Goal: Find specific page/section: Find specific page/section

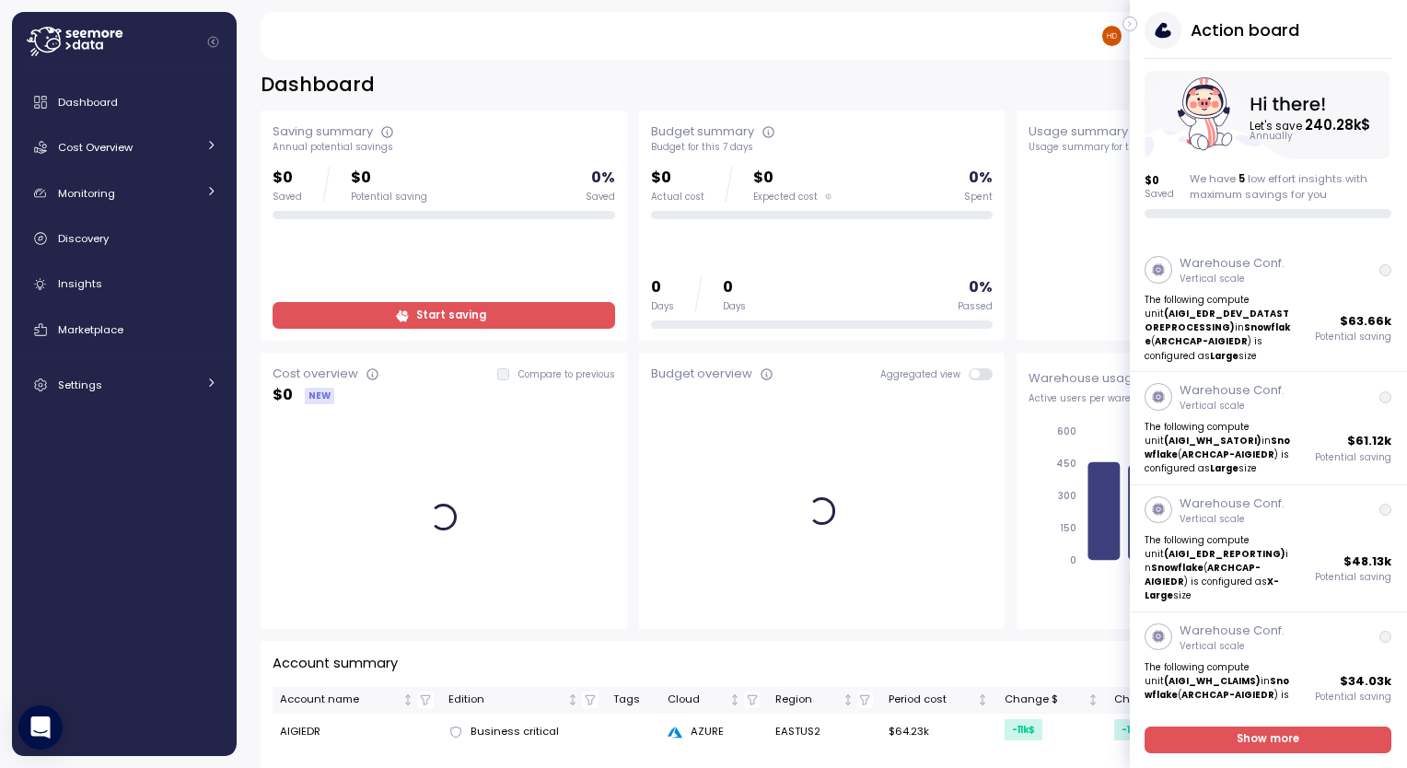
click at [1127, 25] on icon "button" at bounding box center [1130, 24] width 8 height 22
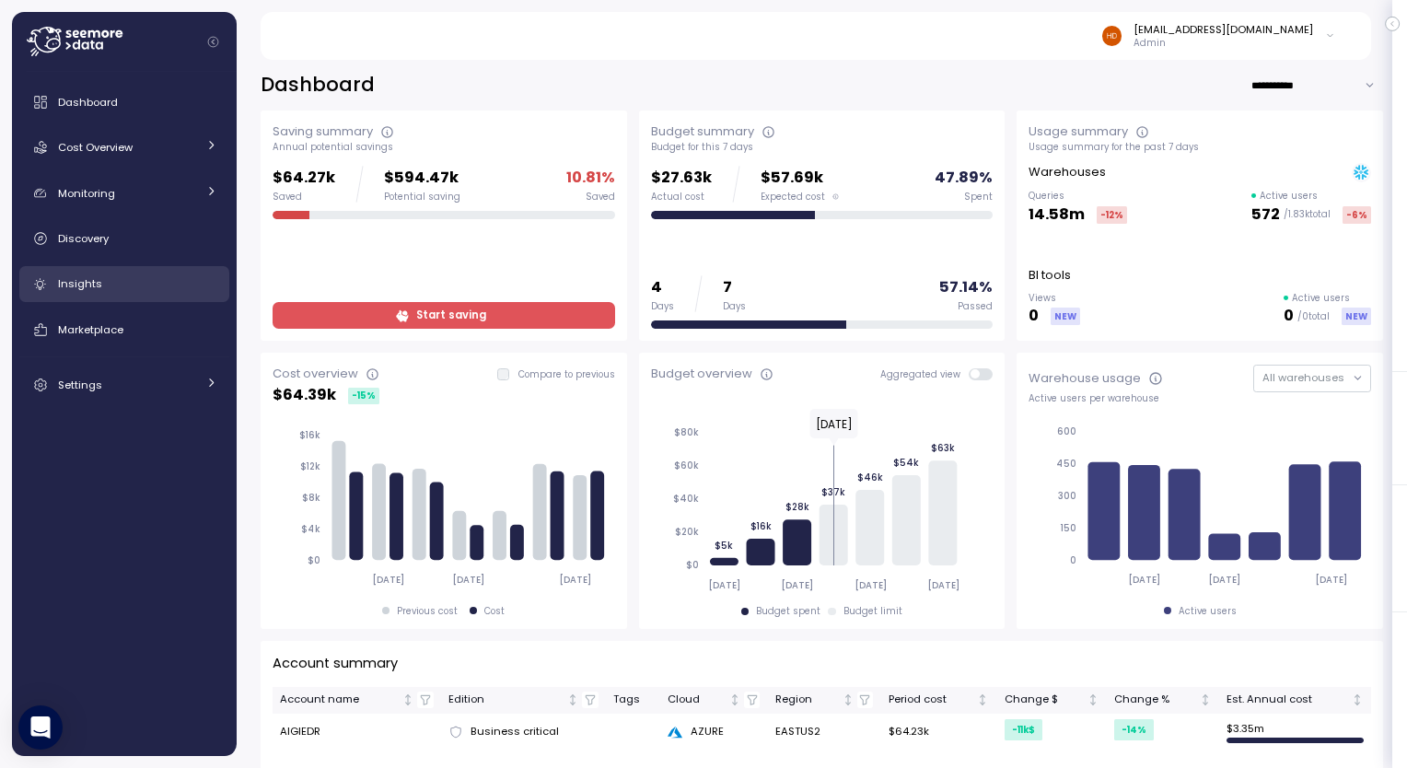
click at [74, 284] on span "Insights" at bounding box center [80, 283] width 44 height 15
